Goal: Use online tool/utility: Use online tool/utility

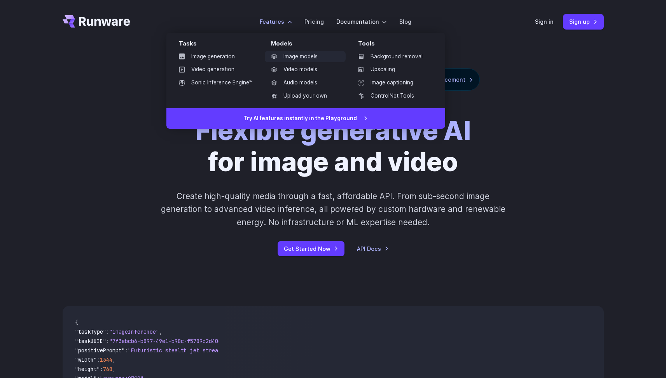
click at [295, 51] on link "Image models" at bounding box center [305, 57] width 81 height 12
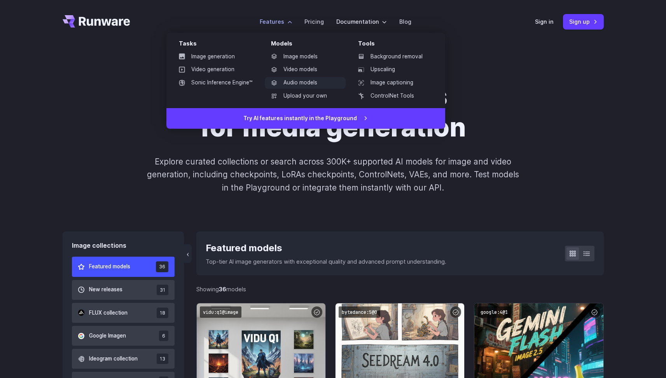
click at [296, 83] on link "Audio models" at bounding box center [305, 83] width 81 height 12
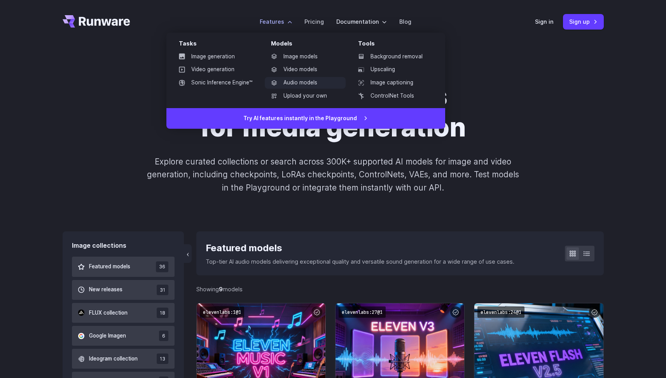
click at [296, 83] on link "Audio models" at bounding box center [305, 83] width 81 height 12
click at [290, 61] on link "Image models" at bounding box center [305, 57] width 81 height 12
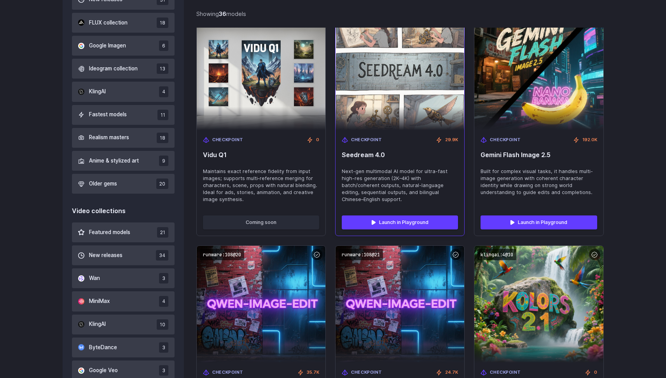
scroll to position [294, 0]
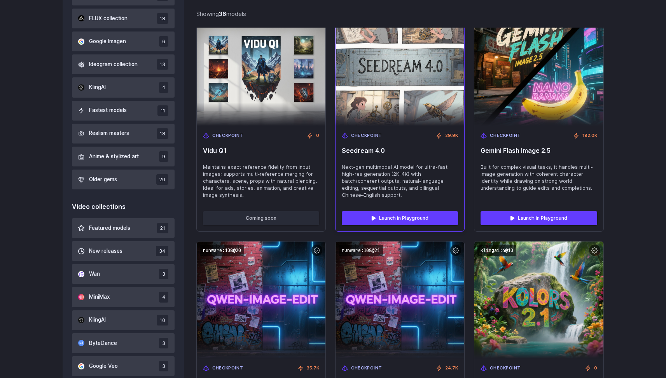
click at [389, 164] on span "Next-gen multimodal AI model for ultra-fast high-res generation (2K–4K) with ba…" at bounding box center [400, 181] width 116 height 35
click at [389, 214] on link "Launch in Playground" at bounding box center [400, 218] width 116 height 14
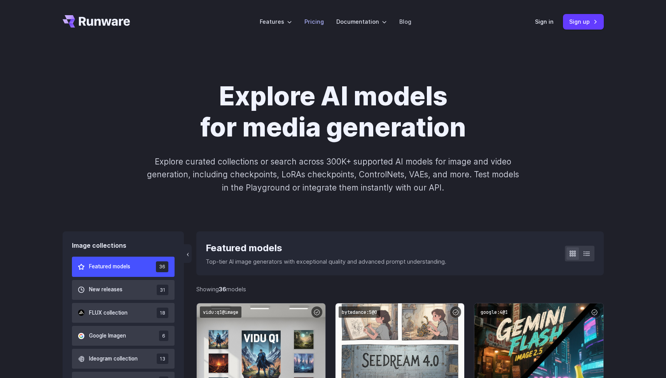
scroll to position [0, 0]
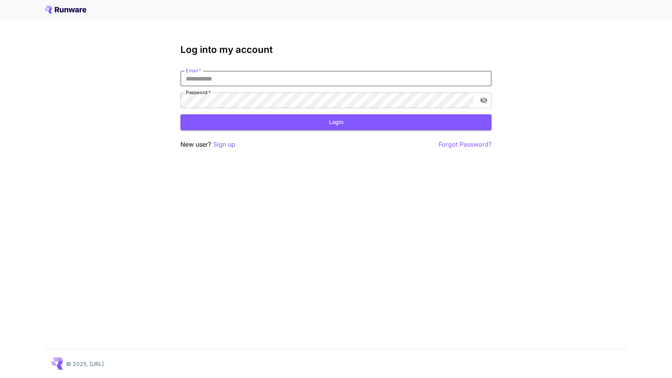
type input "**********"
click at [336, 122] on button "Login" at bounding box center [335, 122] width 311 height 16
